Goal: Task Accomplishment & Management: Manage account settings

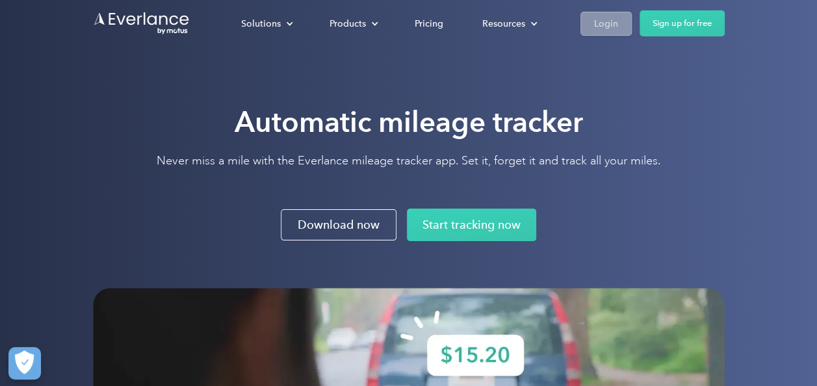
click at [603, 23] on div "Login" at bounding box center [606, 24] width 24 height 16
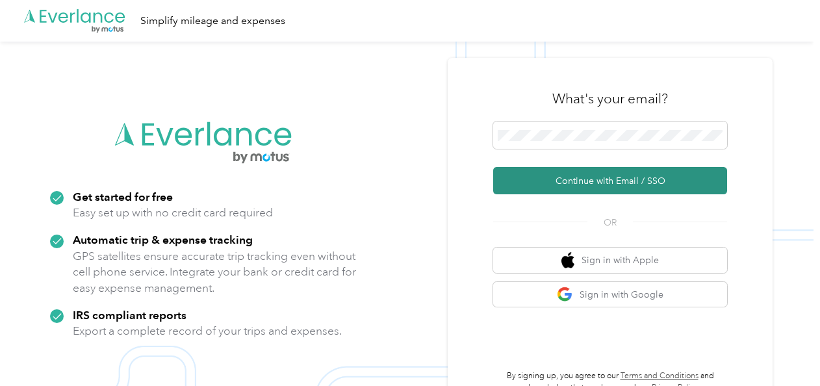
click at [589, 183] on button "Continue with Email / SSO" at bounding box center [610, 180] width 234 height 27
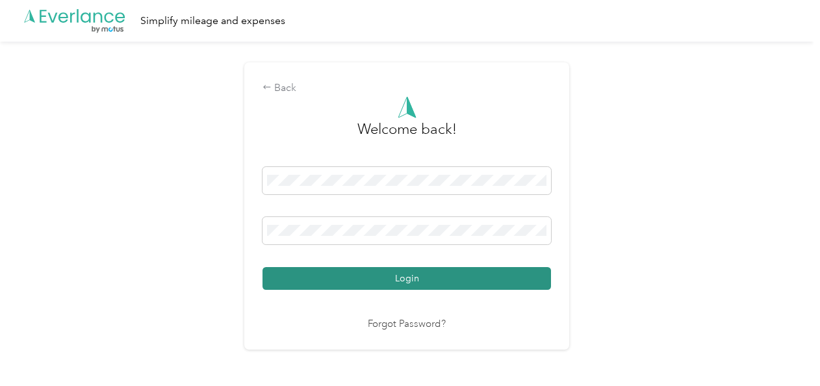
click at [437, 278] on button "Login" at bounding box center [406, 278] width 288 height 23
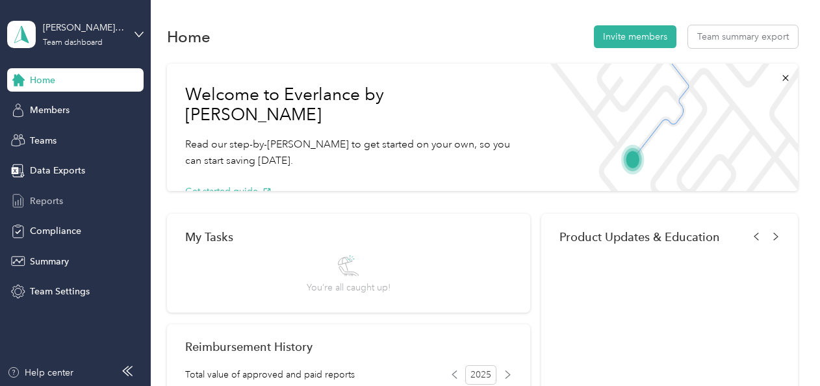
click at [43, 201] on span "Reports" at bounding box center [46, 201] width 33 height 14
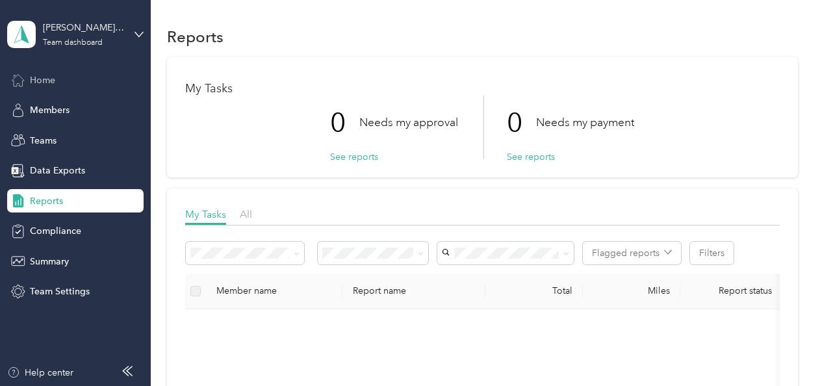
click at [47, 78] on span "Home" at bounding box center [42, 80] width 25 height 14
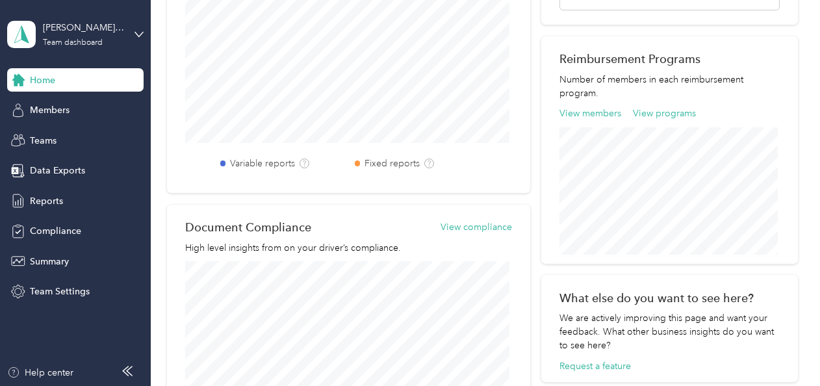
scroll to position [195, 0]
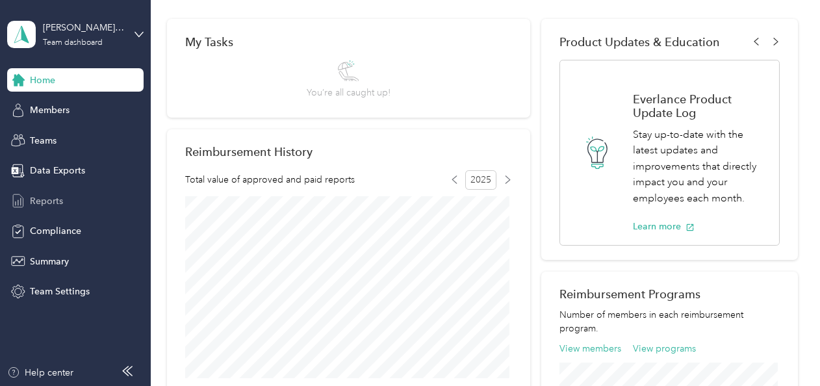
click at [44, 200] on span "Reports" at bounding box center [46, 201] width 33 height 14
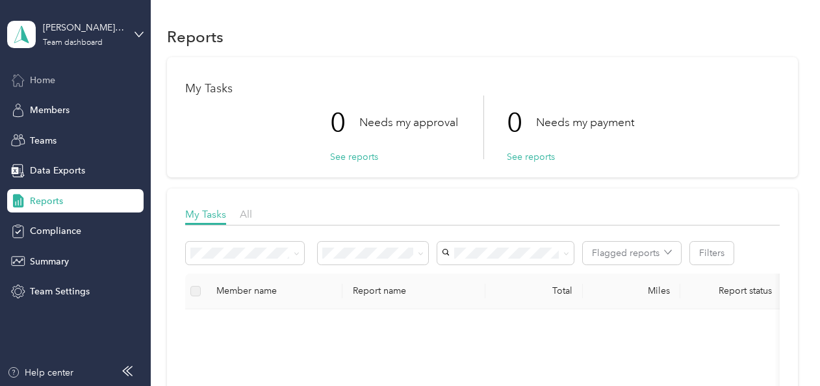
click at [49, 75] on span "Home" at bounding box center [42, 80] width 25 height 14
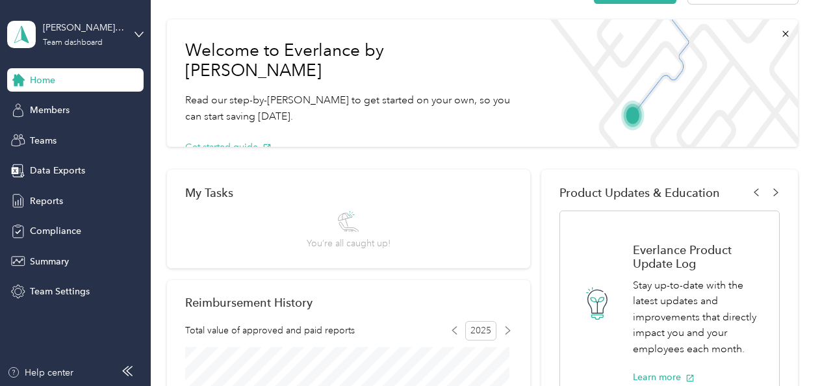
scroll to position [65, 0]
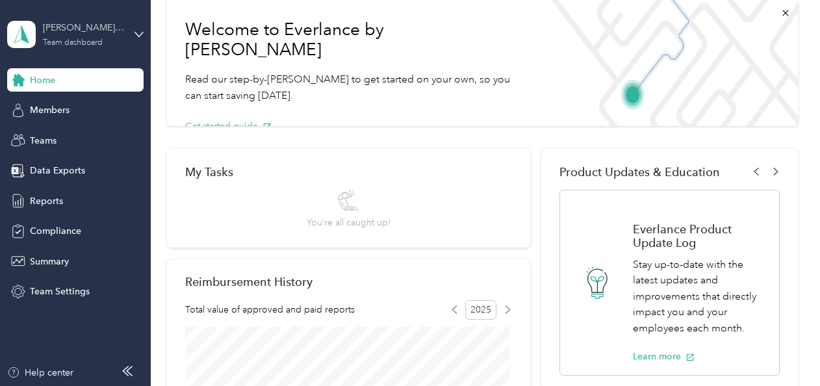
click at [90, 31] on div "Darren.Schulze@echoelectric.com" at bounding box center [83, 28] width 81 height 14
click at [72, 135] on div "Personal dashboard" at bounding box center [60, 136] width 82 height 14
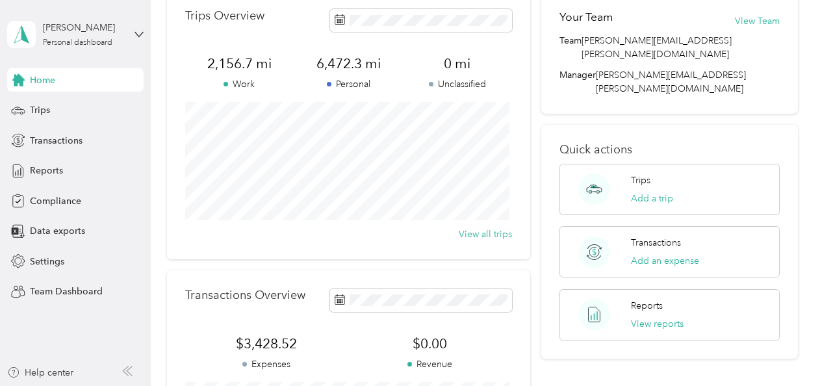
scroll to position [65, 0]
click at [61, 171] on span "Reports" at bounding box center [46, 171] width 33 height 14
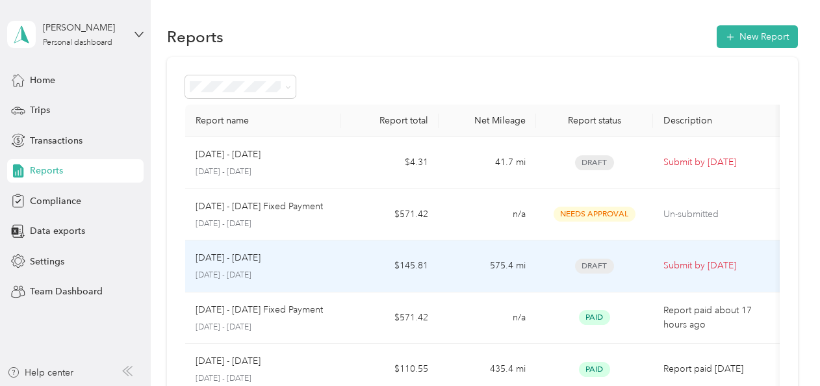
click at [677, 264] on p "Submit by Oct. 4, 2025" at bounding box center [717, 266] width 109 height 14
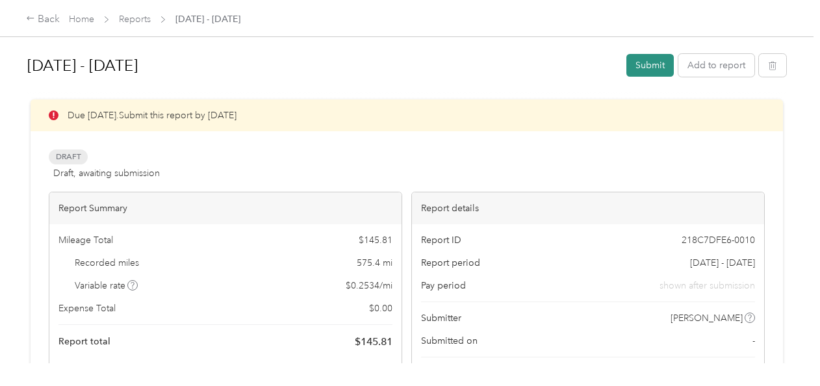
click at [646, 65] on button "Submit" at bounding box center [649, 65] width 47 height 23
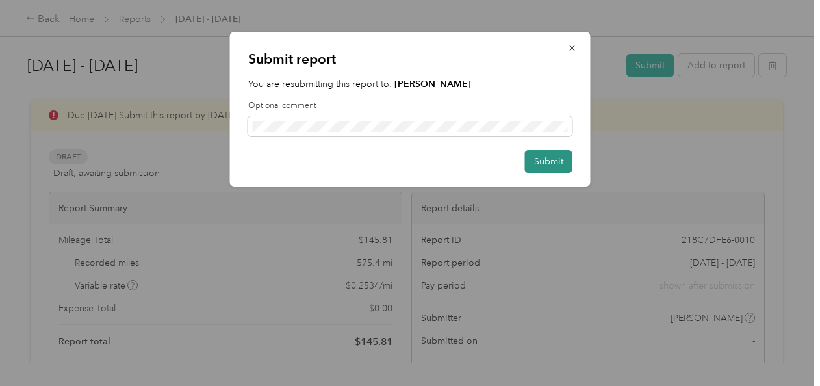
click at [543, 160] on button "Submit" at bounding box center [548, 161] width 47 height 23
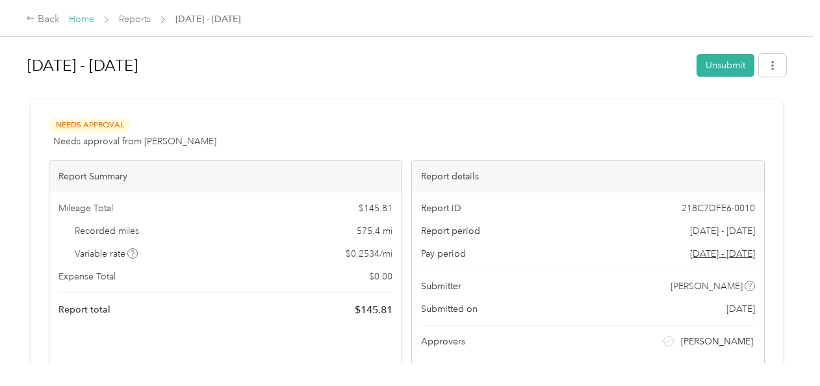
click at [81, 17] on link "Home" at bounding box center [81, 19] width 25 height 11
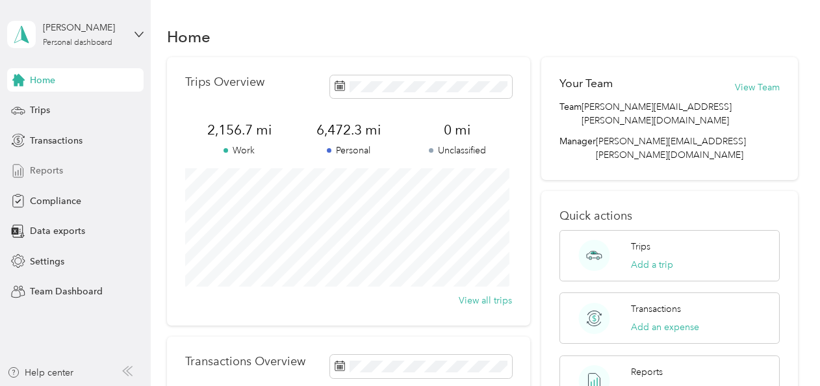
click at [62, 172] on span "Reports" at bounding box center [46, 171] width 33 height 14
